Goal: Information Seeking & Learning: Compare options

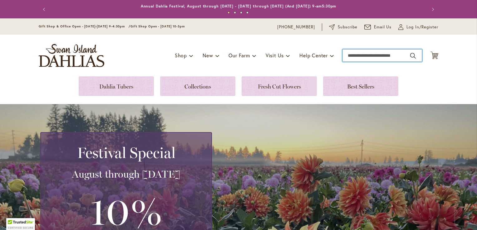
click at [360, 57] on input "Search" at bounding box center [382, 55] width 80 height 12
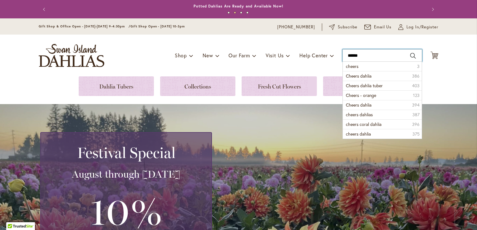
type input "******"
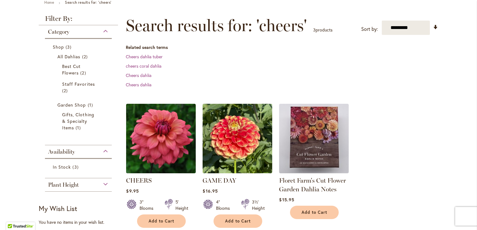
scroll to position [93, 0]
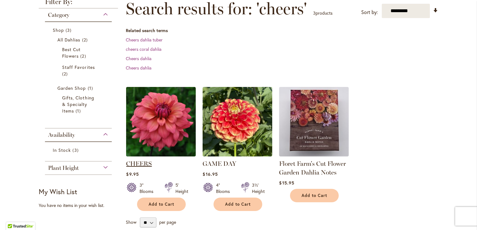
click at [143, 163] on link "CHEERS" at bounding box center [139, 163] width 26 height 7
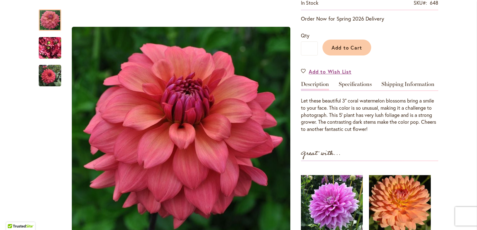
scroll to position [135, 0]
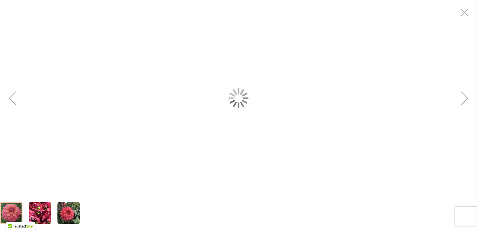
click at [41, 213] on img "CHEERS" at bounding box center [40, 213] width 22 height 30
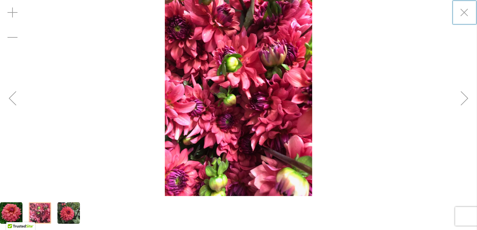
click at [333, 169] on div "CHEERS" at bounding box center [238, 98] width 477 height 196
click at [66, 212] on img "CHEERS" at bounding box center [68, 213] width 22 height 22
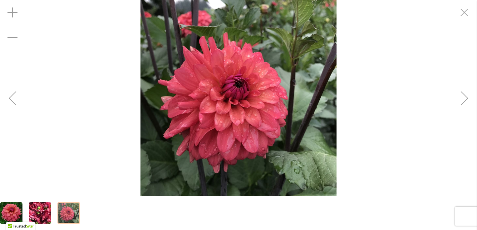
click at [3, 206] on img "CHEERS" at bounding box center [11, 213] width 22 height 22
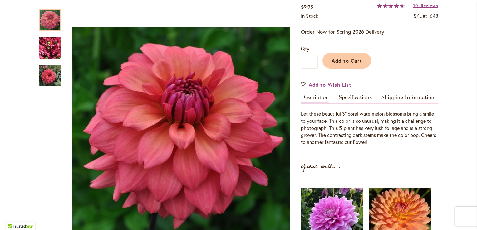
scroll to position [111, 0]
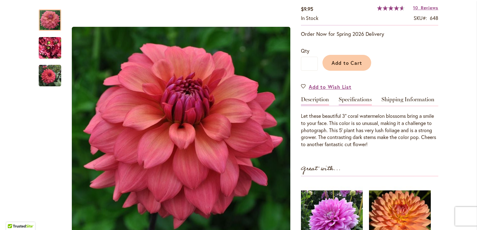
click at [356, 98] on link "Specifications" at bounding box center [354, 101] width 33 height 9
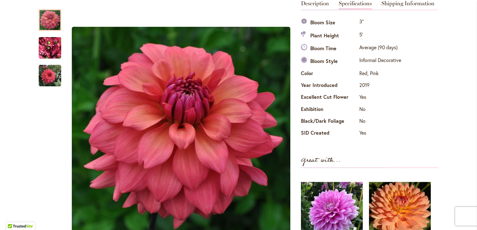
scroll to position [0, 0]
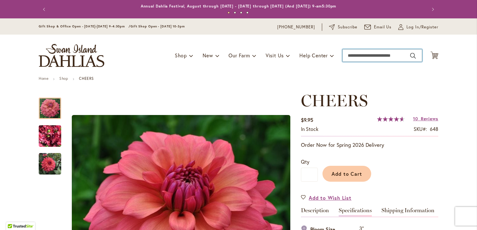
click at [371, 54] on input "Search" at bounding box center [382, 55] width 80 height 12
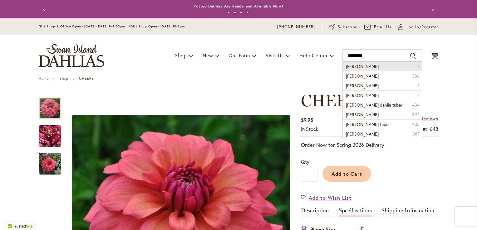
click at [361, 67] on span "chloe janae" at bounding box center [362, 66] width 33 height 6
type input "**********"
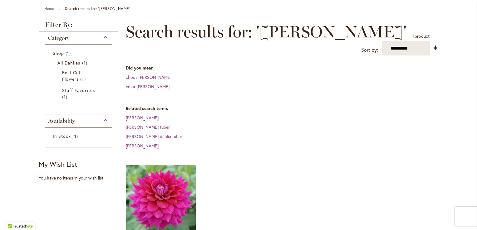
scroll to position [124, 0]
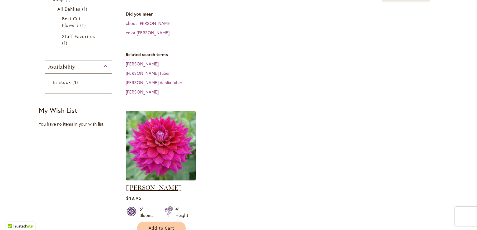
click at [143, 185] on link "CHLOE JANAE" at bounding box center [154, 187] width 56 height 7
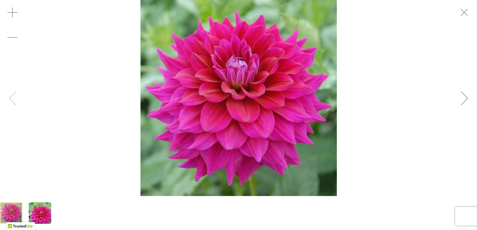
click at [42, 212] on img "CHLOE JANAE" at bounding box center [39, 213] width 45 height 30
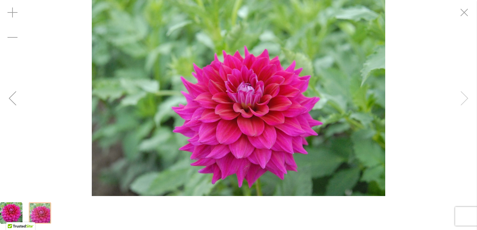
click at [7, 204] on img "CHLOE JANAE" at bounding box center [11, 213] width 22 height 22
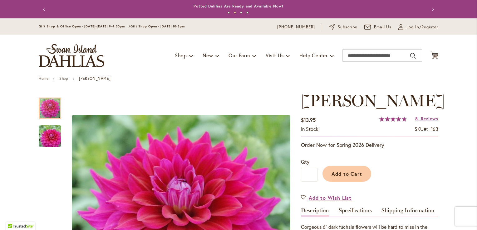
scroll to position [91, 0]
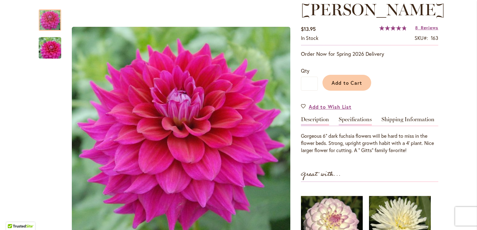
click at [349, 118] on link "Specifications" at bounding box center [354, 121] width 33 height 9
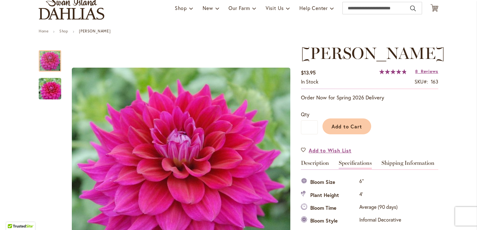
scroll to position [0, 0]
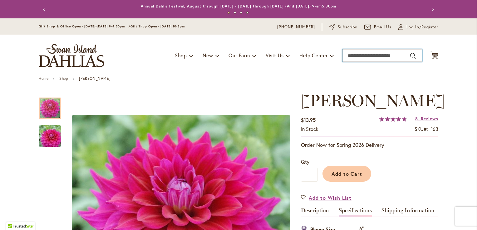
click at [361, 54] on input "Search" at bounding box center [382, 55] width 80 height 12
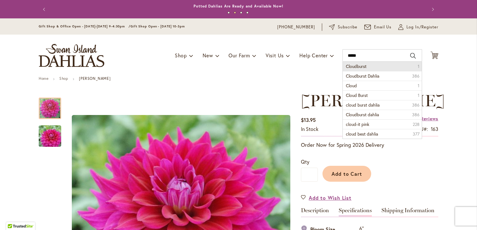
click at [357, 66] on span "Cloudburst" at bounding box center [356, 66] width 21 height 6
type input "**********"
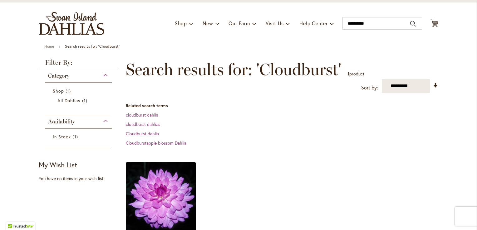
scroll to position [48, 0]
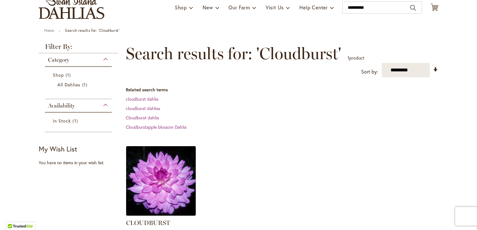
click at [164, 177] on img at bounding box center [160, 181] width 73 height 73
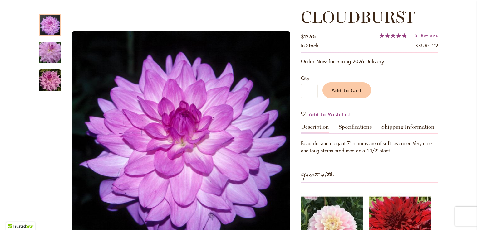
scroll to position [82, 0]
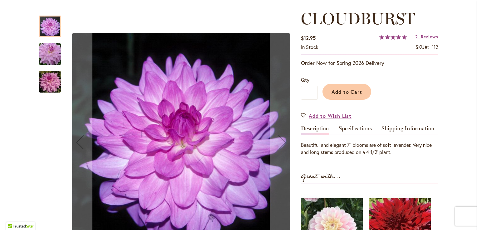
click at [42, 81] on img "Cloudburst" at bounding box center [50, 82] width 22 height 22
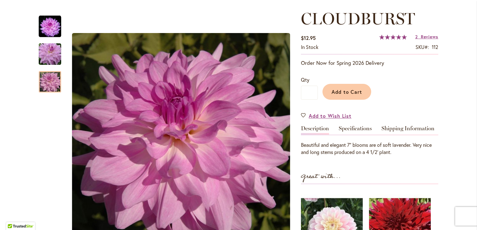
scroll to position [91, 0]
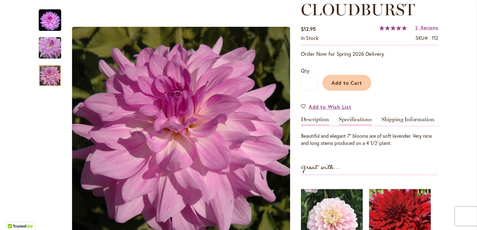
click at [356, 119] on link "Specifications" at bounding box center [354, 121] width 33 height 9
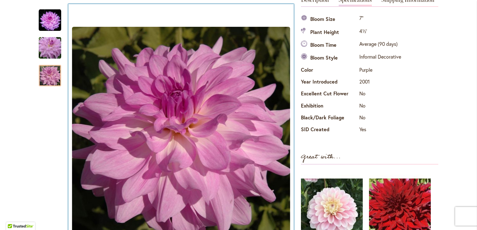
scroll to position [9, 0]
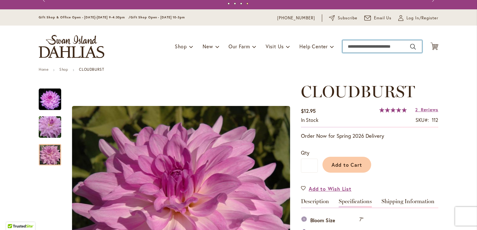
click at [359, 47] on input "Search" at bounding box center [382, 46] width 80 height 12
click at [363, 44] on input "Search" at bounding box center [382, 46] width 80 height 12
type input "****"
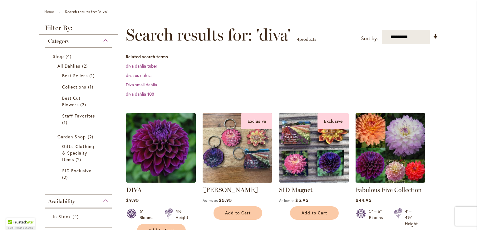
scroll to position [78, 0]
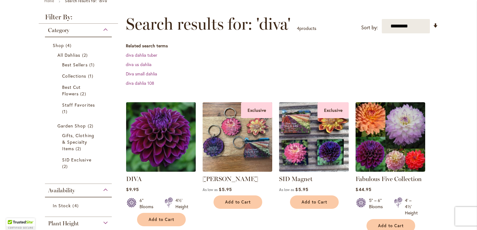
click at [161, 141] on img at bounding box center [160, 136] width 73 height 73
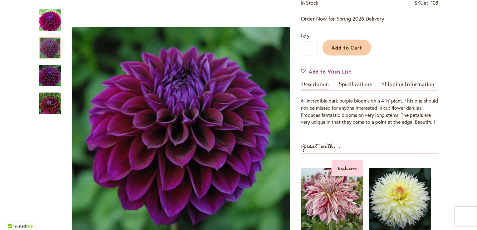
scroll to position [111, 0]
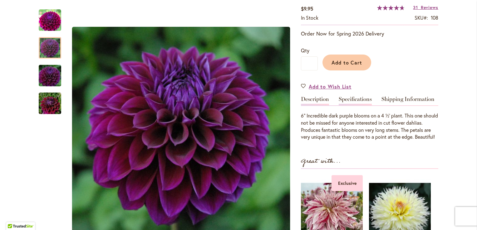
click at [347, 97] on link "Specifications" at bounding box center [354, 100] width 33 height 9
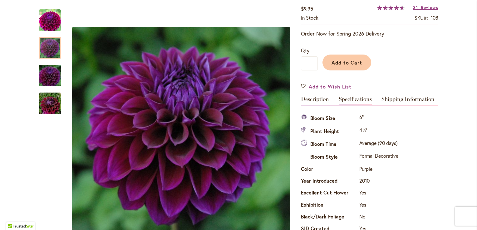
scroll to position [207, 0]
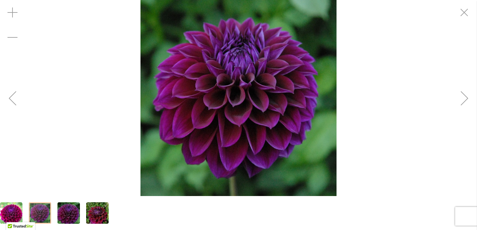
click at [40, 216] on div at bounding box center [40, 213] width 22 height 22
click at [463, 96] on div "Next" at bounding box center [464, 98] width 25 height 25
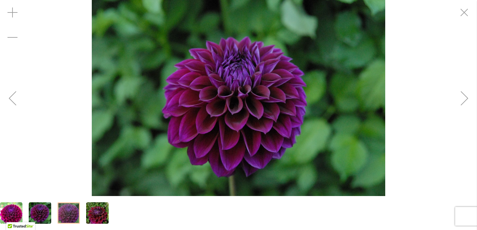
click at [463, 96] on div "Next" at bounding box center [464, 98] width 25 height 25
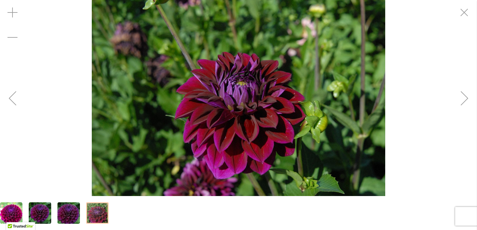
click at [463, 96] on div "Next" at bounding box center [464, 98] width 25 height 25
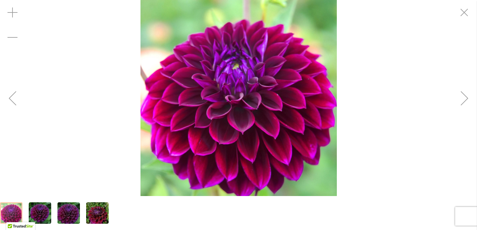
click at [463, 96] on div "Next" at bounding box center [464, 98] width 25 height 25
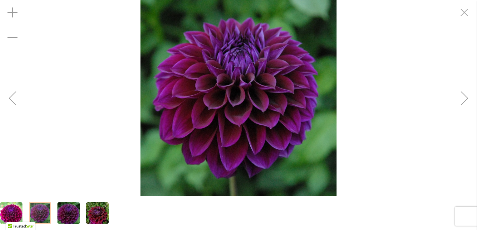
click at [463, 96] on div "Next" at bounding box center [464, 98] width 25 height 25
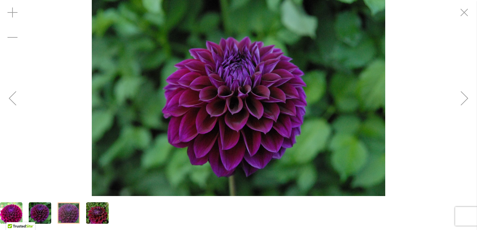
click at [463, 96] on div "Next" at bounding box center [464, 98] width 25 height 25
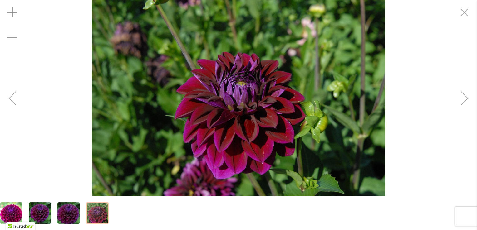
click at [463, 96] on div "Next" at bounding box center [464, 98] width 25 height 25
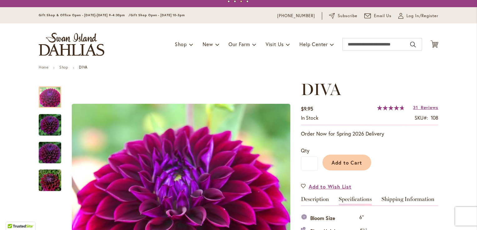
scroll to position [0, 0]
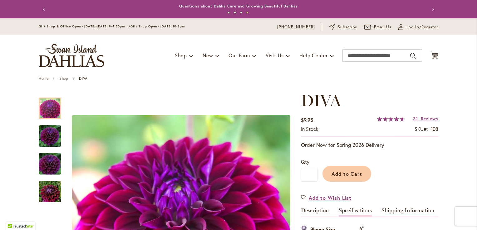
click at [376, 49] on div "Toggle Nav Shop Dahlia Tubers Collections Fresh Cut Dahlias Gardening Supplies …" at bounding box center [238, 56] width 412 height 42
click at [355, 56] on input "Search" at bounding box center [382, 55] width 80 height 12
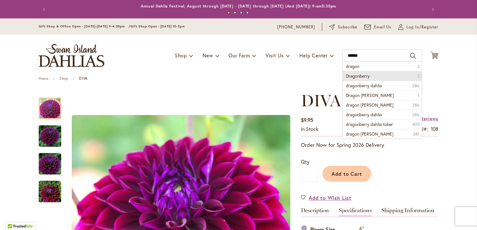
click at [357, 75] on span "Dragonberry" at bounding box center [358, 76] width 24 height 6
type input "**********"
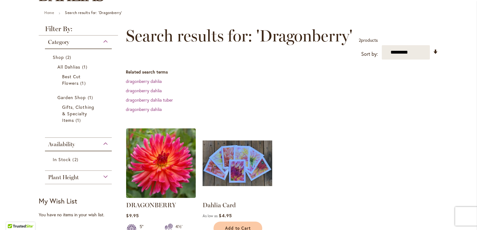
scroll to position [78, 0]
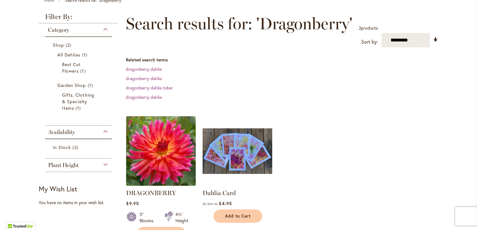
click at [165, 152] on img at bounding box center [160, 151] width 73 height 73
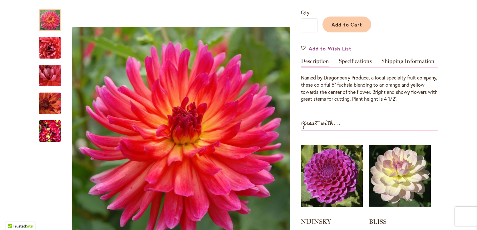
scroll to position [134, 0]
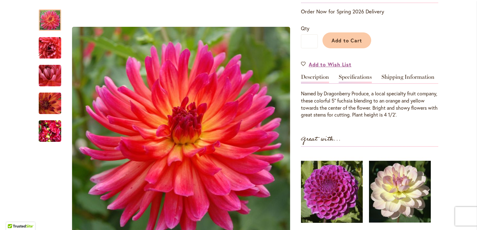
click at [356, 75] on link "Specifications" at bounding box center [354, 78] width 33 height 9
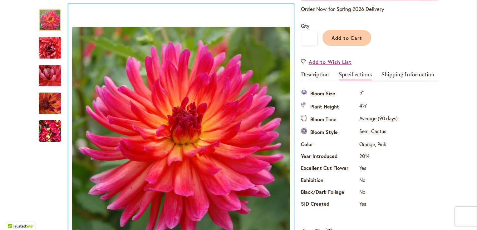
scroll to position [0, 0]
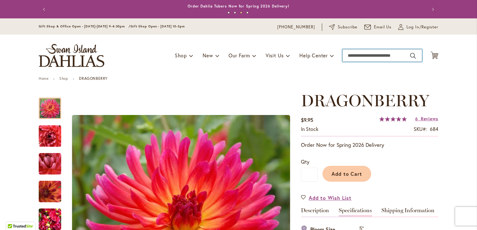
click at [357, 57] on input "Search" at bounding box center [382, 55] width 80 height 12
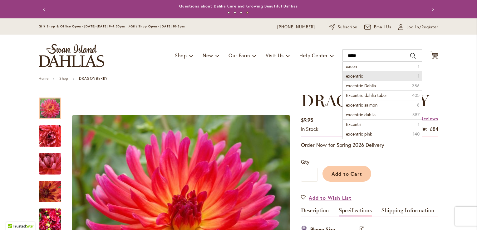
click at [363, 74] on li "excentric 1" at bounding box center [382, 76] width 79 height 10
type input "*********"
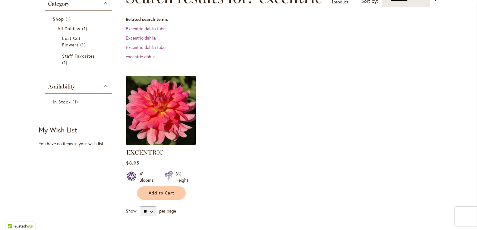
scroll to position [109, 0]
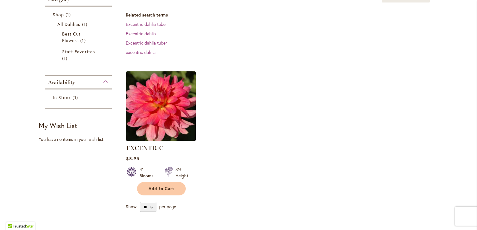
click at [168, 110] on img at bounding box center [160, 106] width 73 height 73
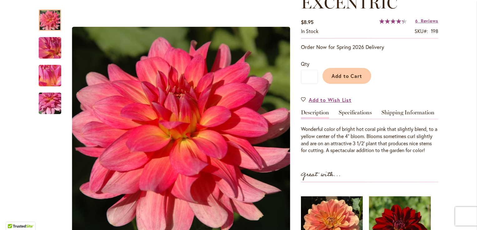
scroll to position [202, 0]
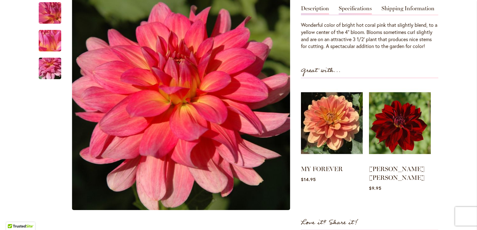
click at [352, 7] on link "Specifications" at bounding box center [354, 10] width 33 height 9
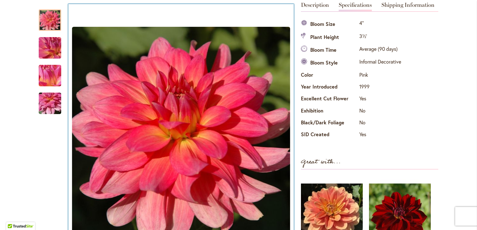
scroll to position [4, 0]
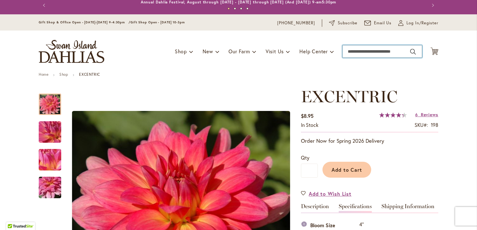
click at [381, 54] on input "Search" at bounding box center [382, 51] width 80 height 12
click at [381, 54] on input "*" at bounding box center [382, 51] width 80 height 12
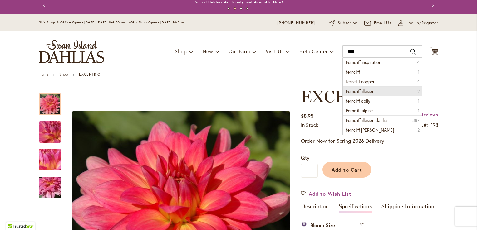
click at [365, 89] on span "Ferncliff illusion" at bounding box center [360, 91] width 28 height 6
type input "**********"
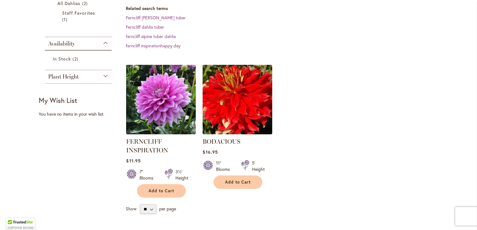
scroll to position [137, 0]
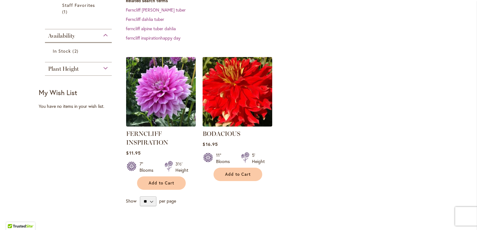
drag, startPoint x: 461, startPoint y: 121, endPoint x: 466, endPoint y: 95, distance: 26.3
click at [466, 95] on div "Skip to Content Gift Shop & Office Open - [DATE]-[DATE] 9-4:30pm / Gift Shop Op…" at bounding box center [238, 154] width 477 height 547
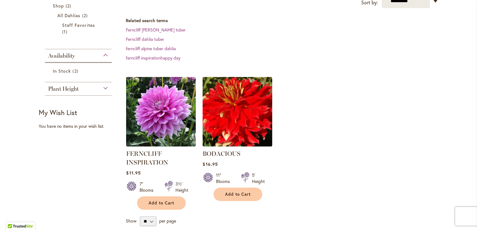
scroll to position [119, 0]
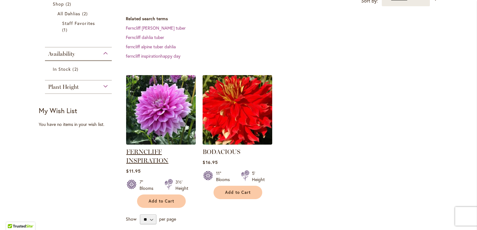
click at [148, 152] on link "FERNCLIFF INSPIRATION" at bounding box center [147, 156] width 42 height 16
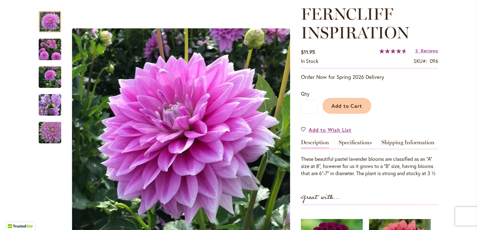
scroll to position [94, 0]
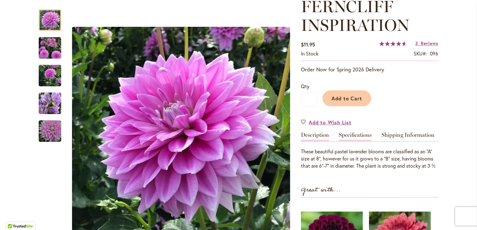
click at [352, 135] on link "Specifications" at bounding box center [354, 136] width 33 height 9
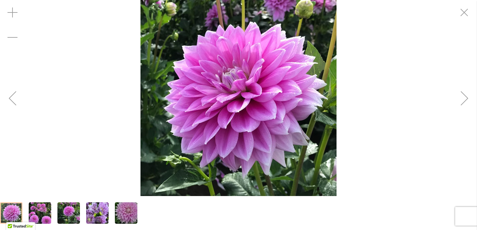
click at [464, 97] on div "Next" at bounding box center [464, 98] width 25 height 25
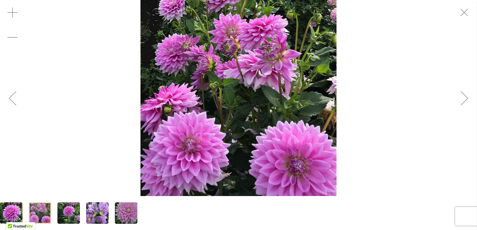
click at [464, 97] on div "Next" at bounding box center [464, 98] width 25 height 25
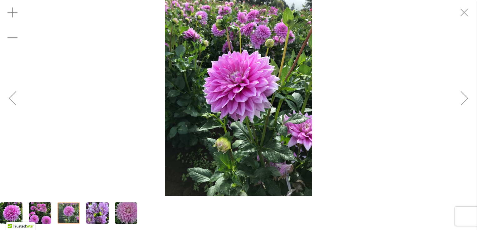
click at [464, 97] on div "Next" at bounding box center [464, 98] width 25 height 25
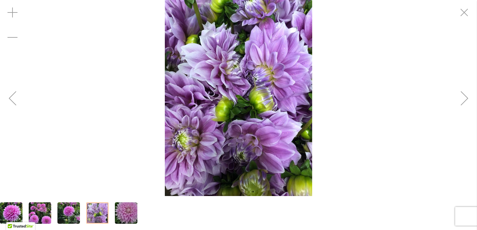
click at [464, 97] on div "Next" at bounding box center [464, 98] width 25 height 25
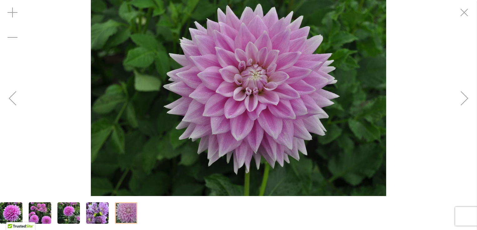
click at [464, 97] on div "Next" at bounding box center [464, 98] width 25 height 25
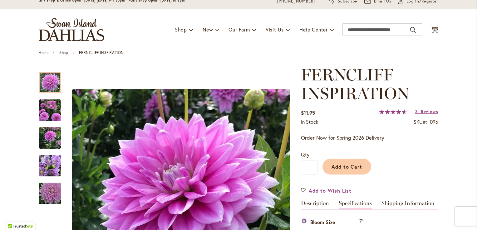
scroll to position [0, 0]
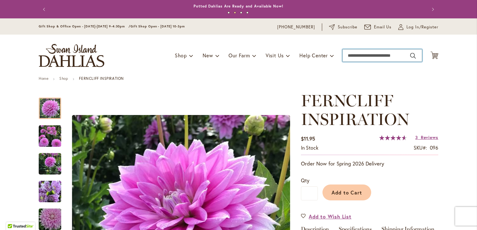
click at [370, 59] on input "Search" at bounding box center [382, 55] width 80 height 12
type input "******"
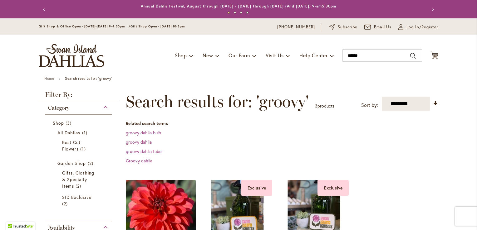
click at [164, 213] on img at bounding box center [160, 214] width 73 height 73
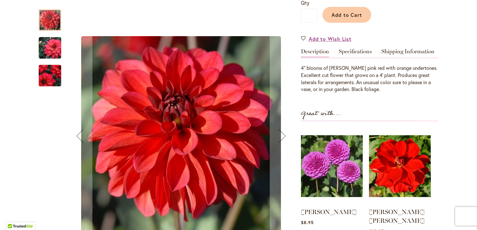
scroll to position [177, 0]
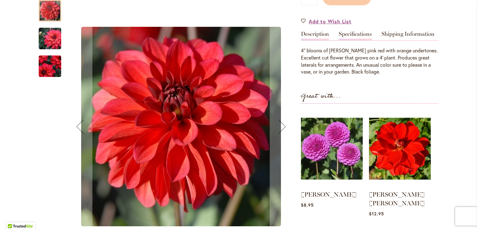
click at [352, 34] on link "Specifications" at bounding box center [354, 35] width 33 height 9
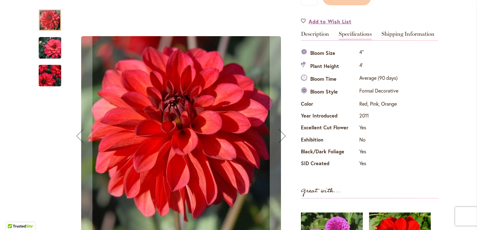
click at [47, 75] on img "GROOVY" at bounding box center [49, 75] width 45 height 39
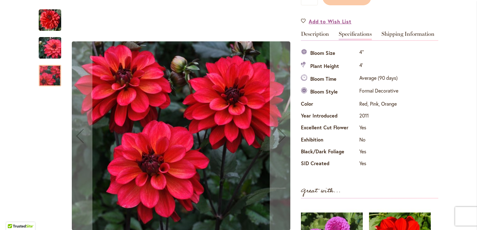
click at [48, 46] on img "GROOVY" at bounding box center [49, 48] width 45 height 30
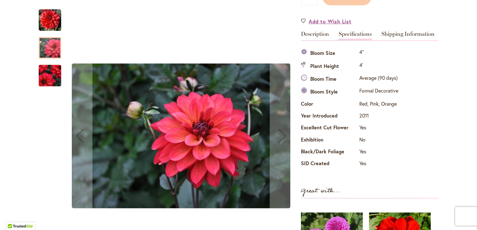
click at [48, 22] on img "GROOVY" at bounding box center [50, 20] width 22 height 22
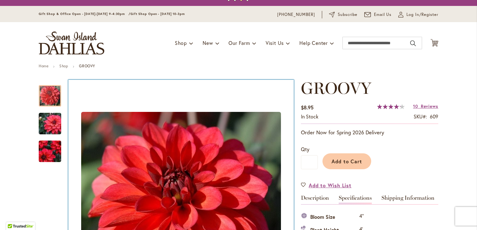
scroll to position [0, 0]
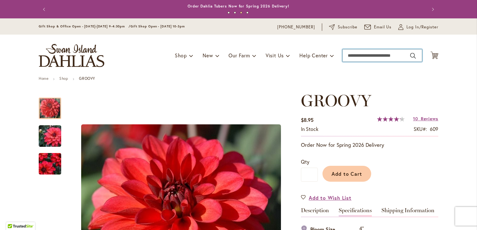
click at [362, 56] on input "Search" at bounding box center [382, 55] width 80 height 12
type input "*********"
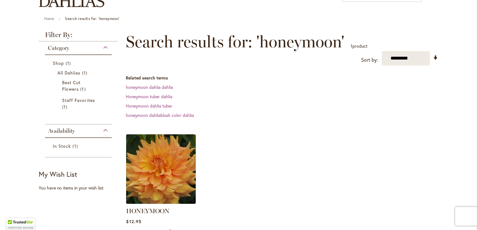
scroll to position [69, 0]
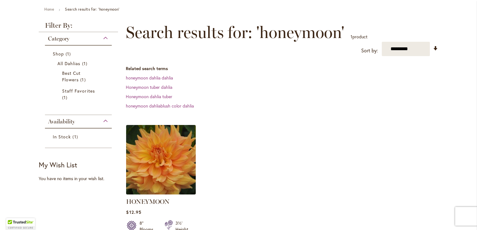
click at [152, 163] on img at bounding box center [160, 160] width 73 height 73
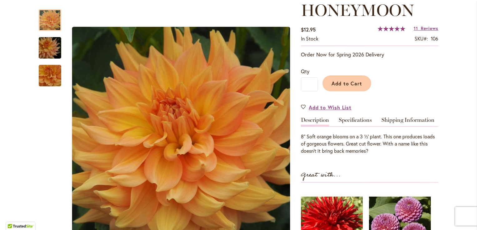
scroll to position [103, 0]
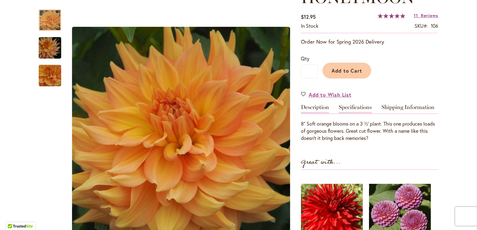
click at [353, 107] on link "Specifications" at bounding box center [354, 108] width 33 height 9
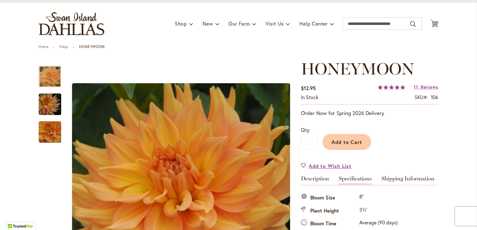
scroll to position [0, 0]
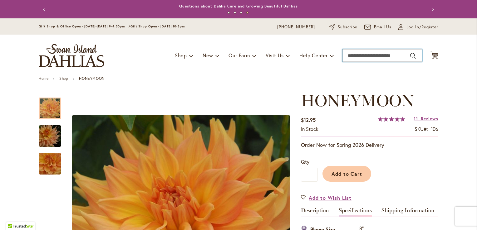
click at [350, 60] on input "Search" at bounding box center [382, 55] width 80 height 12
type input "*******"
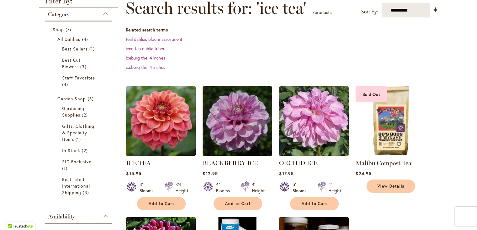
scroll to position [95, 0]
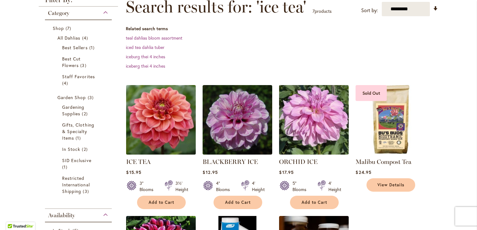
click at [155, 130] on img at bounding box center [160, 119] width 73 height 73
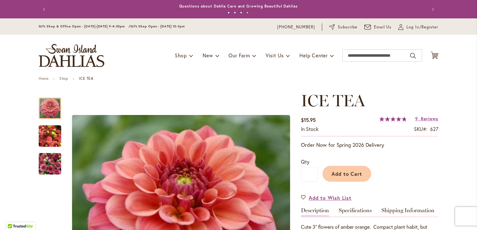
scroll to position [91, 0]
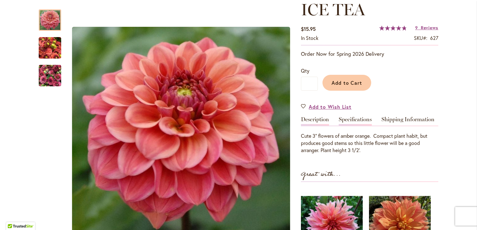
click at [351, 119] on link "Specifications" at bounding box center [354, 121] width 33 height 9
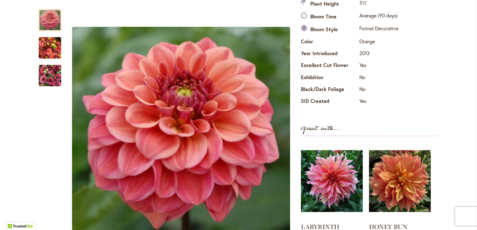
scroll to position [245, 0]
